Goal: Find contact information: Find contact information

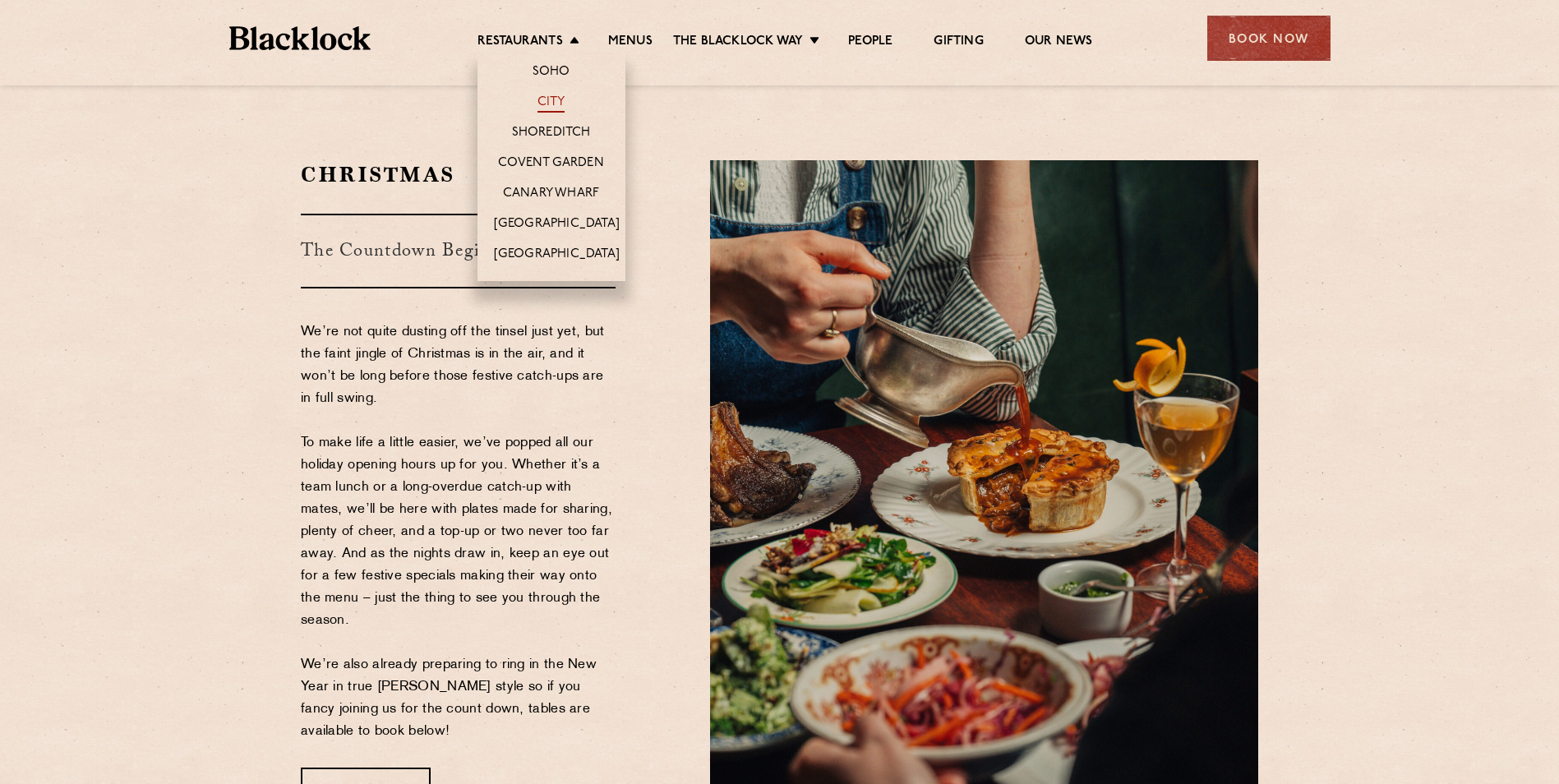
click at [553, 110] on link "City" at bounding box center [552, 103] width 28 height 18
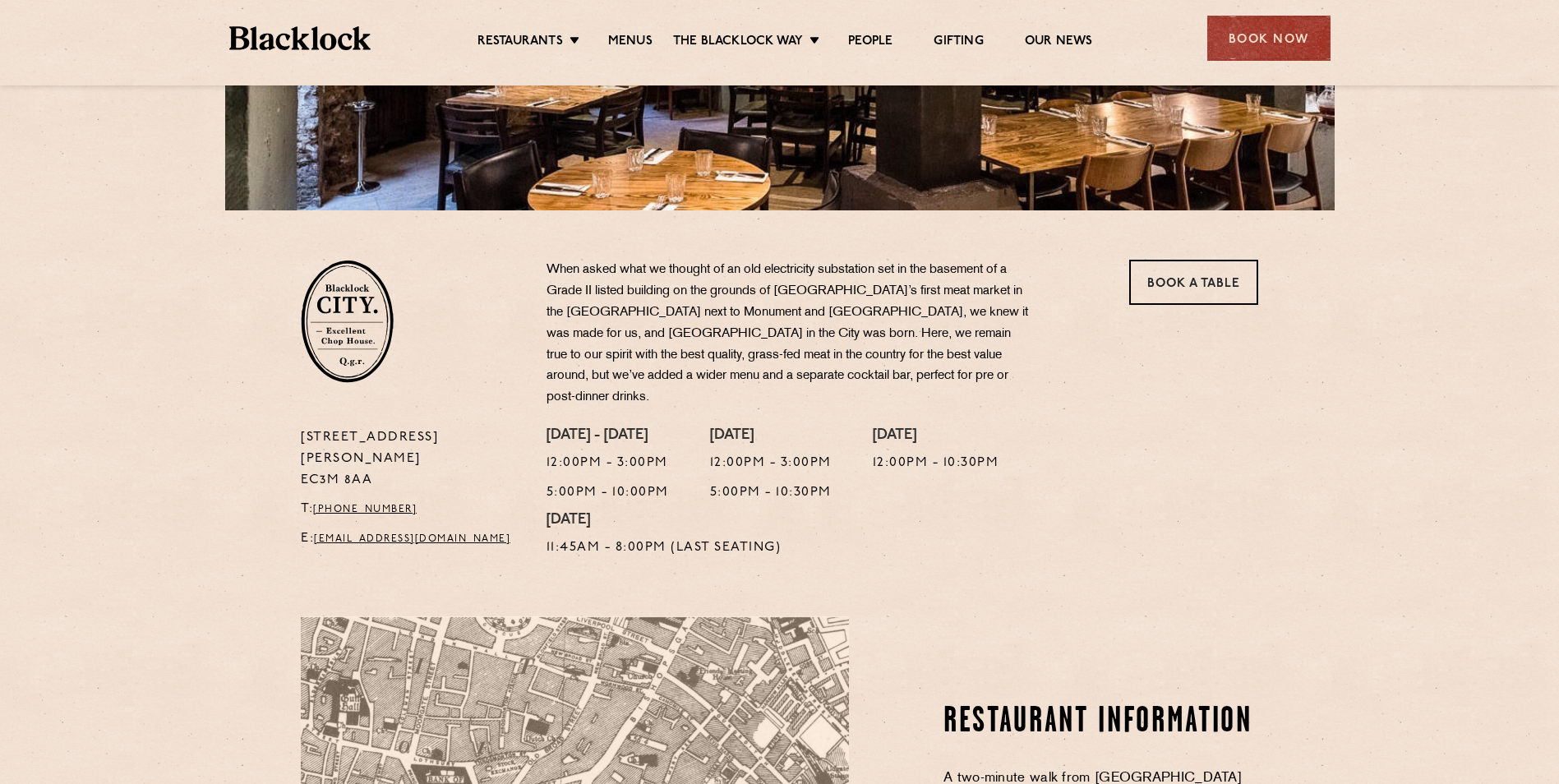
scroll to position [411, 0]
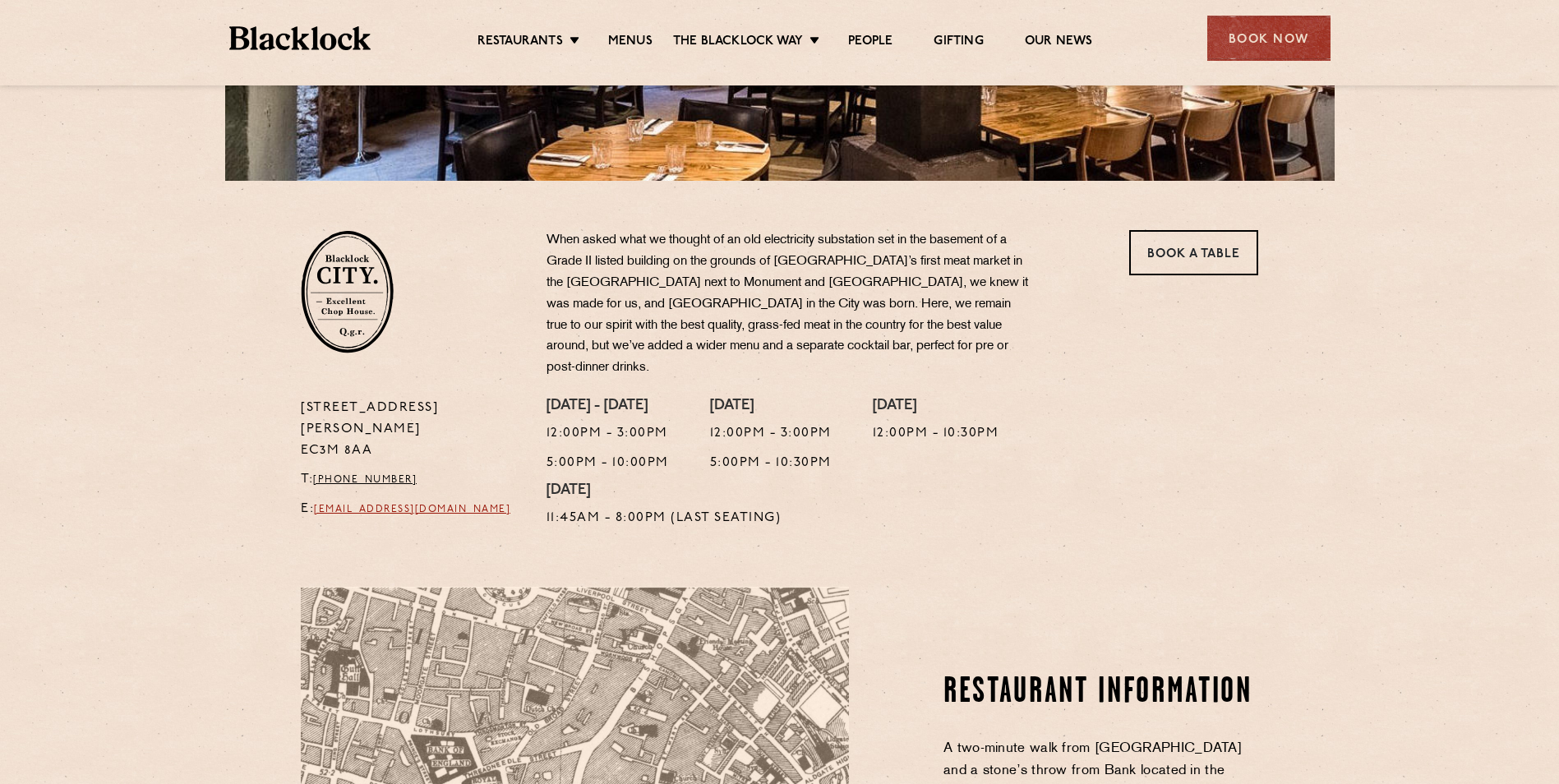
click at [425, 505] on link "[EMAIL_ADDRESS][DOMAIN_NAME]" at bounding box center [412, 509] width 196 height 10
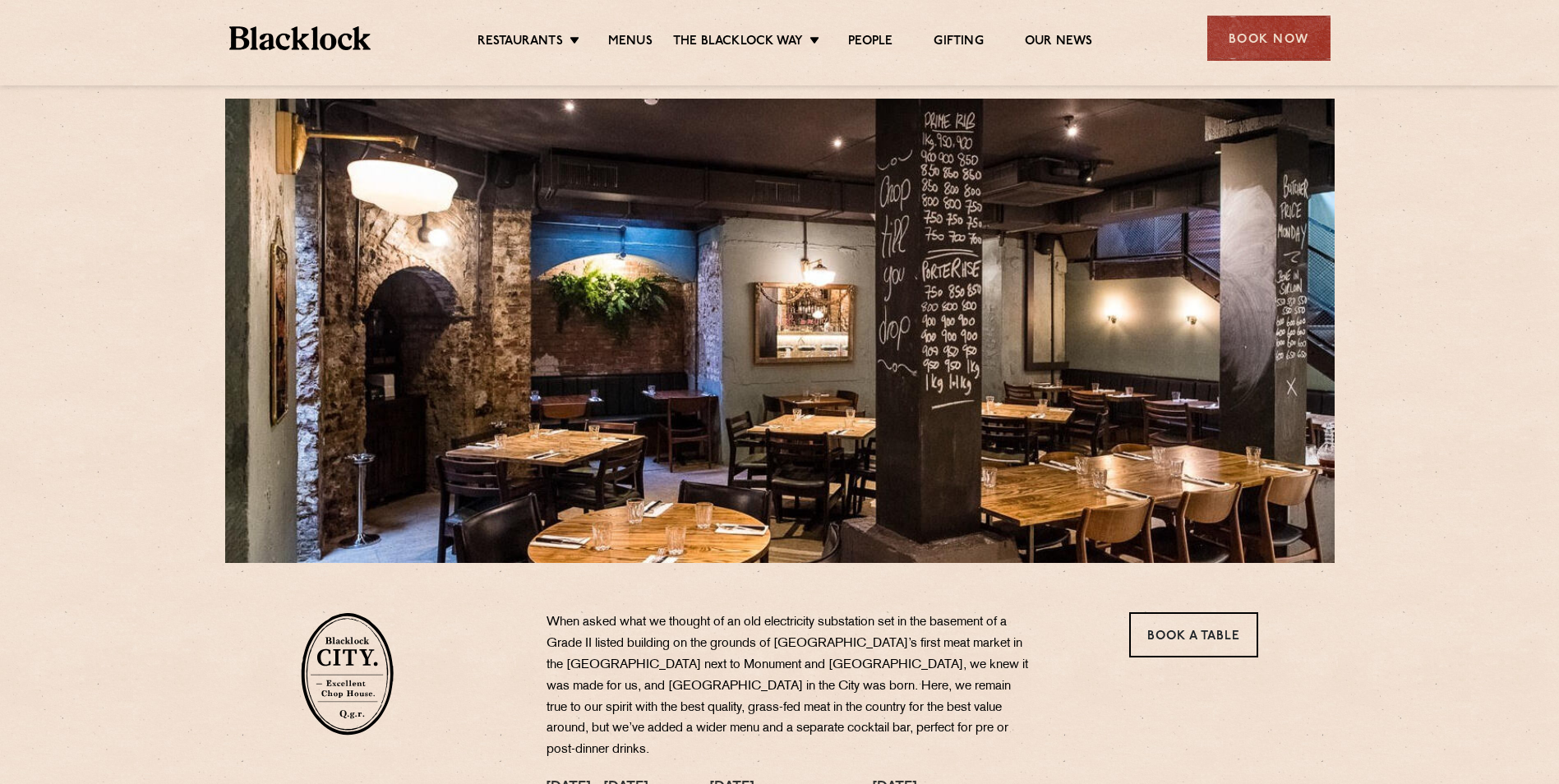
scroll to position [0, 0]
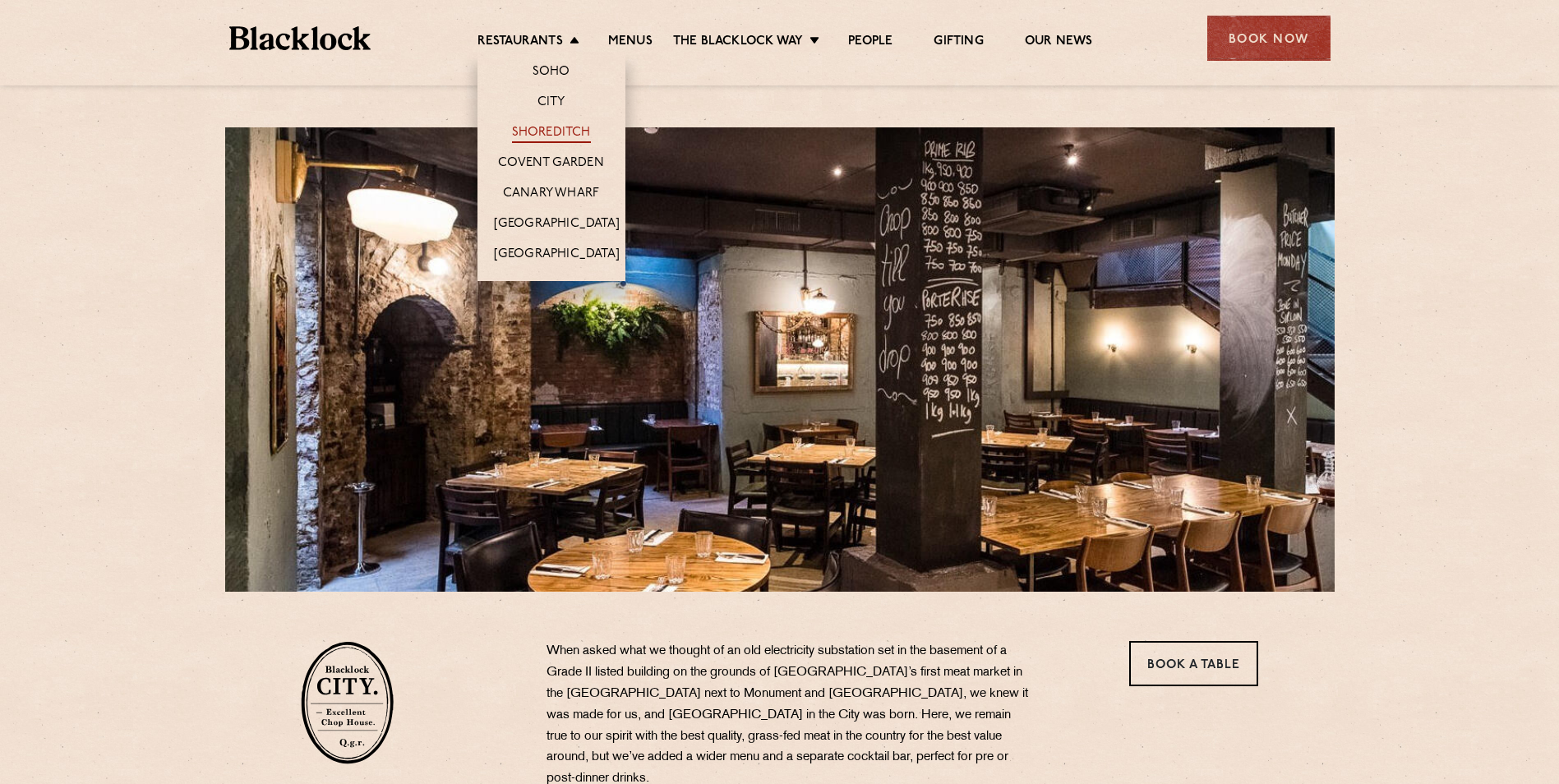
click at [571, 130] on link "Shoreditch" at bounding box center [551, 133] width 79 height 18
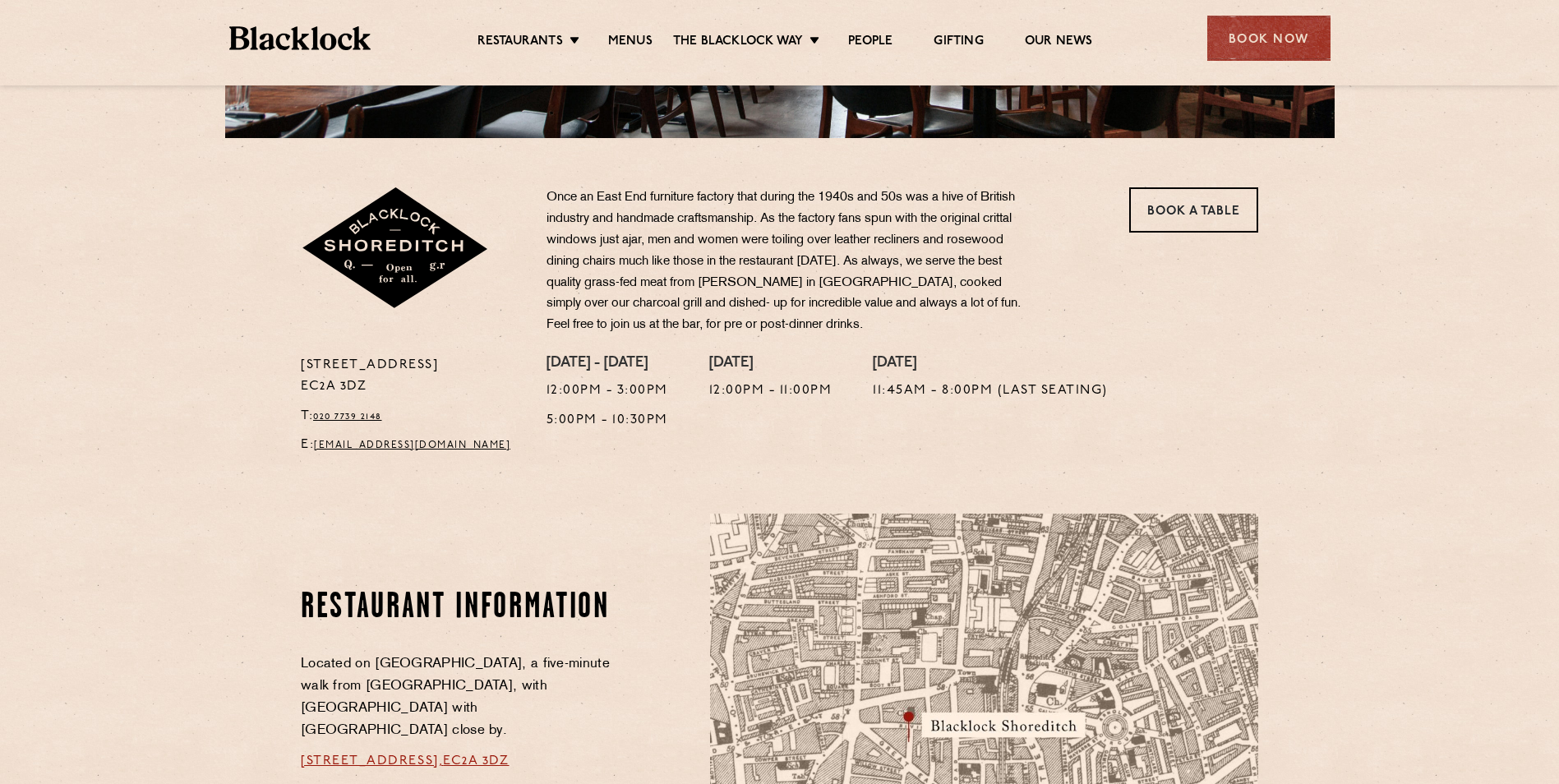
scroll to position [658, 0]
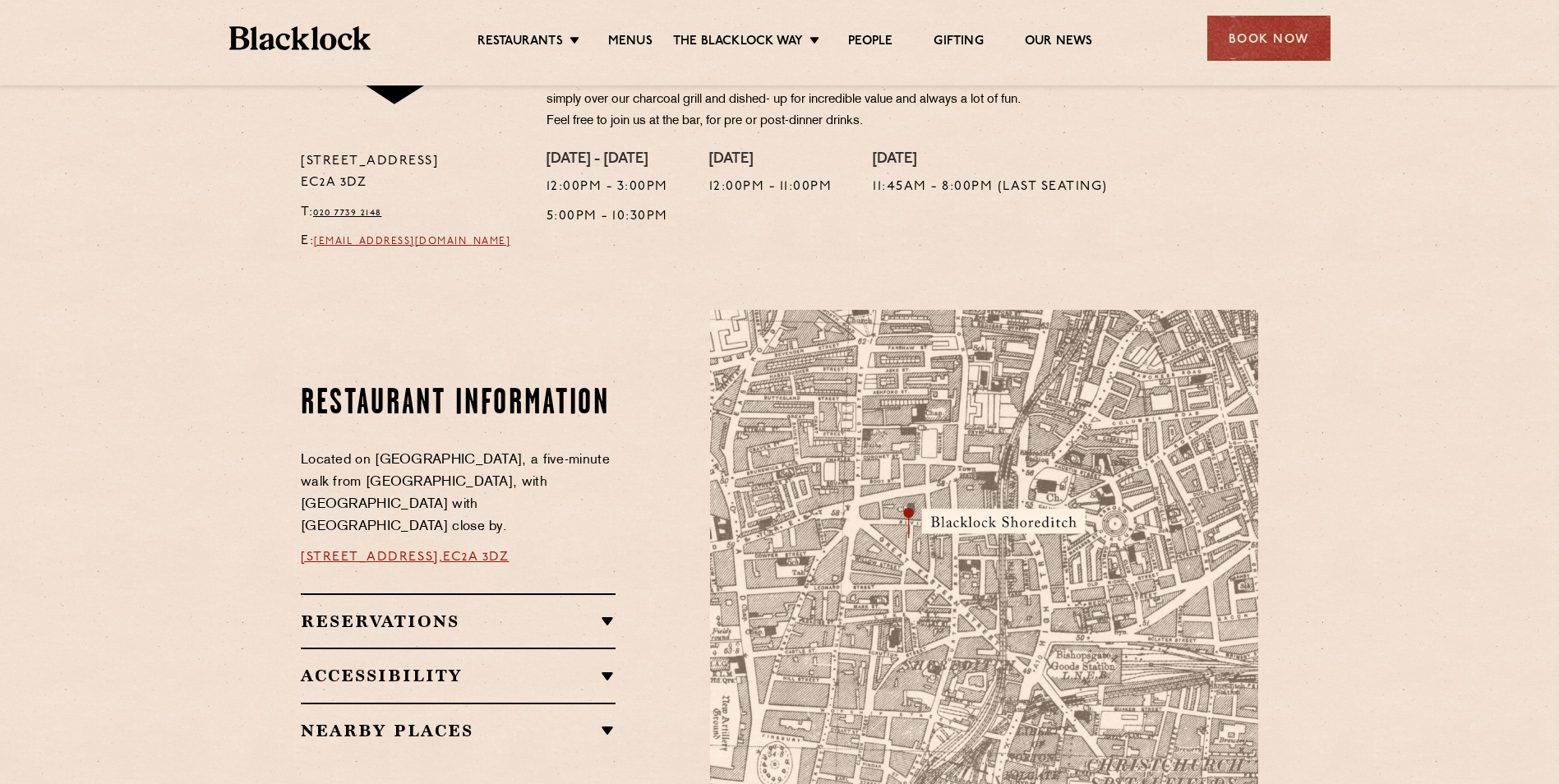
click at [427, 240] on link "shoreditch@theblacklock.com" at bounding box center [412, 241] width 196 height 10
click at [629, 40] on link "Menus" at bounding box center [630, 42] width 44 height 18
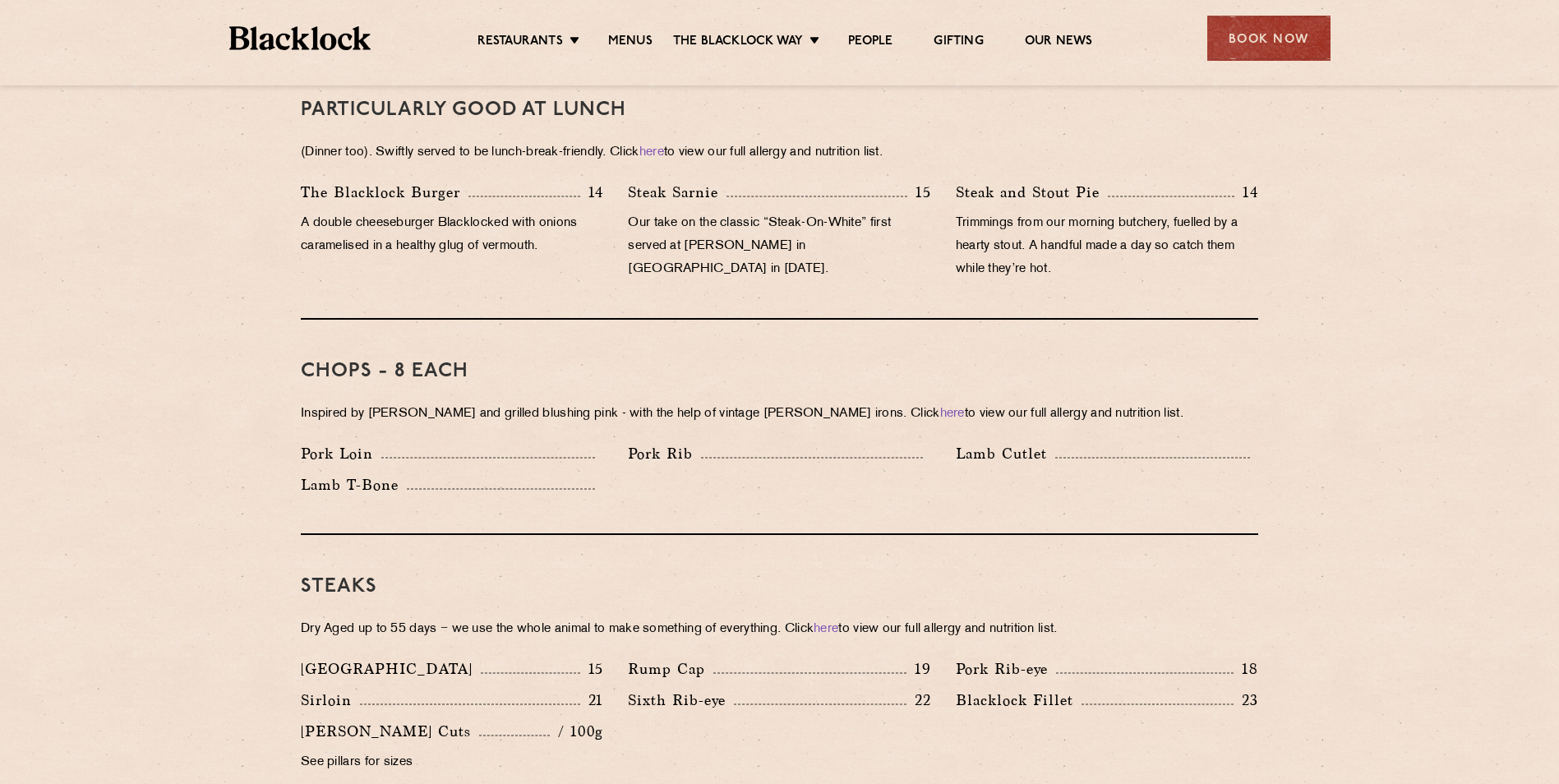
scroll to position [986, 0]
